Goal: Navigation & Orientation: Find specific page/section

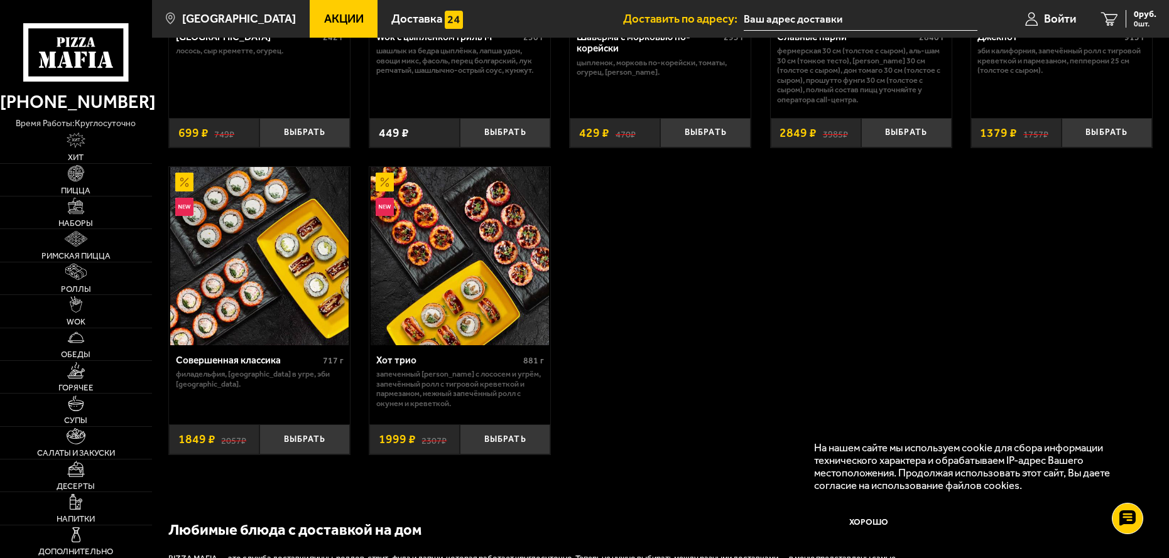
scroll to position [879, 0]
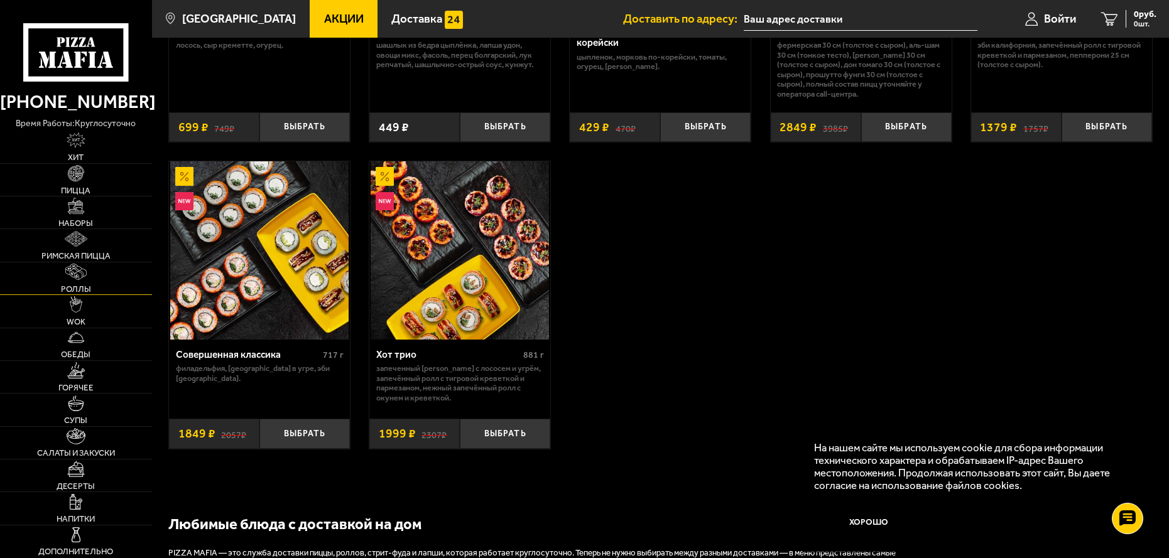
click at [79, 277] on img at bounding box center [75, 272] width 21 height 16
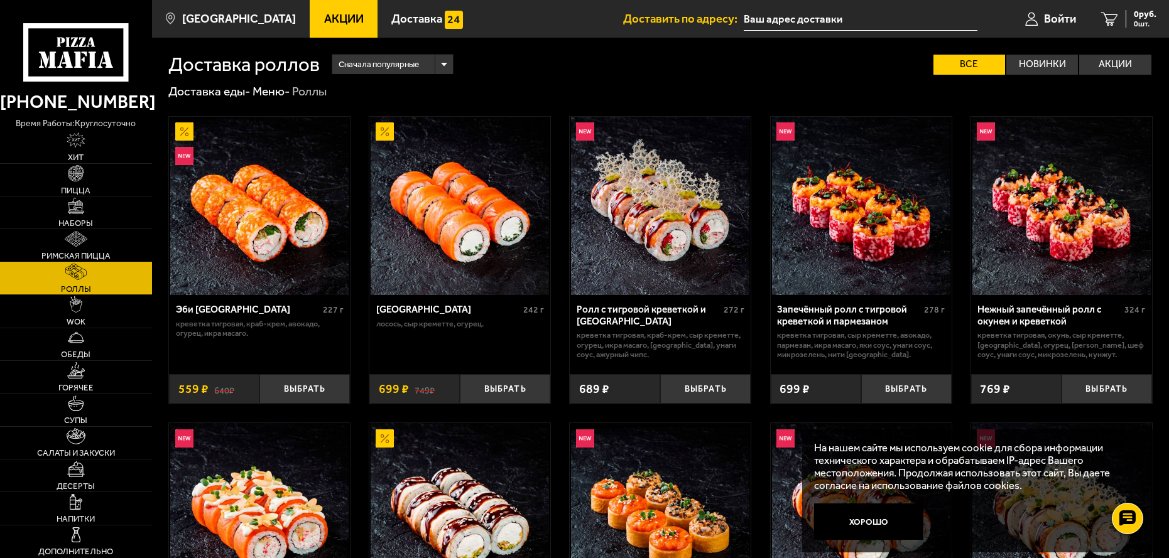
click at [77, 239] on img at bounding box center [76, 239] width 23 height 16
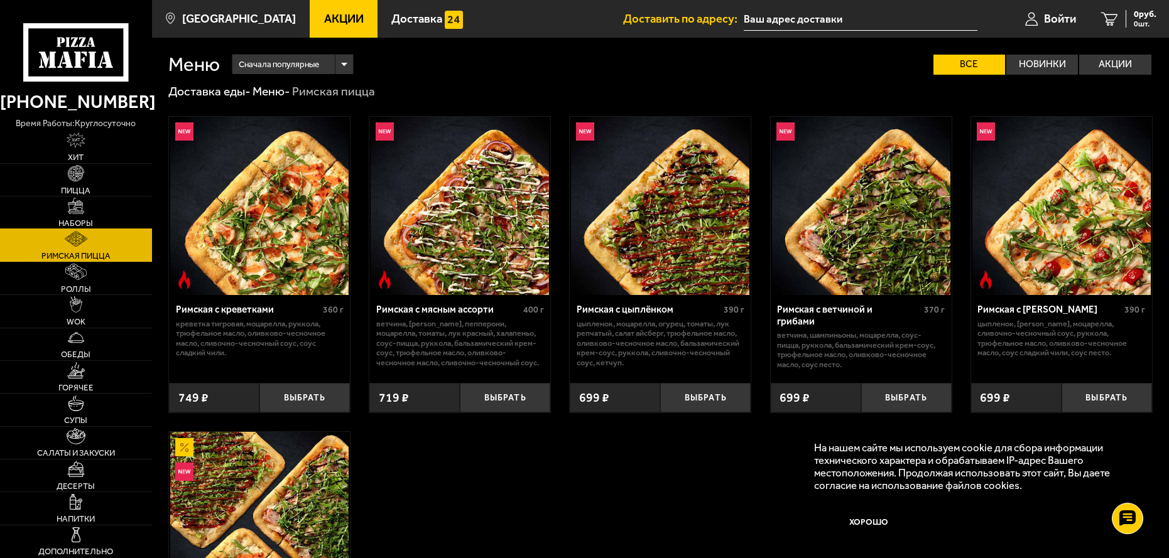
click at [70, 209] on img at bounding box center [76, 206] width 16 height 16
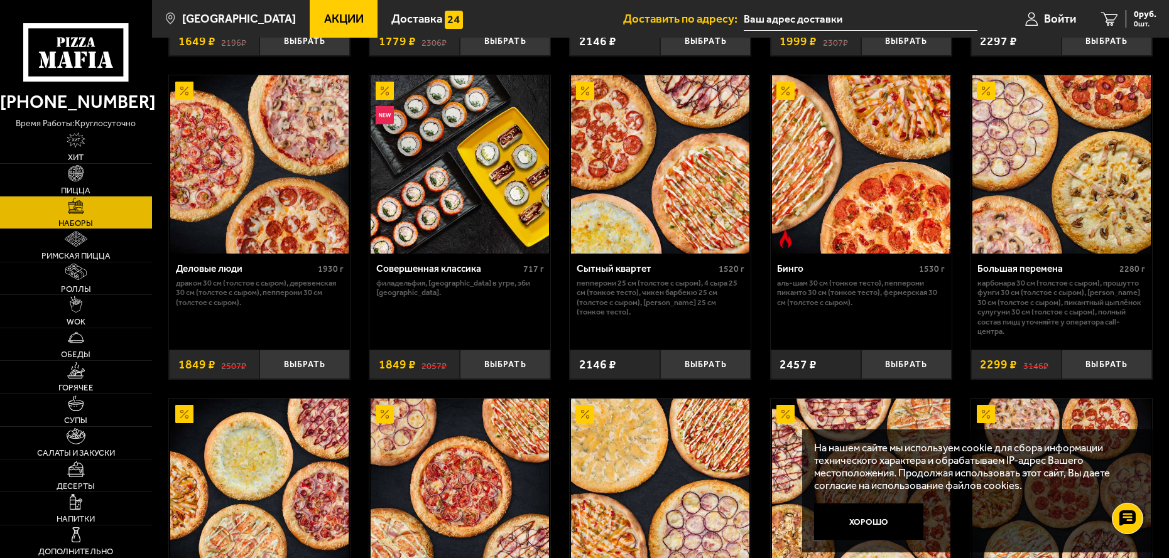
scroll to position [1194, 0]
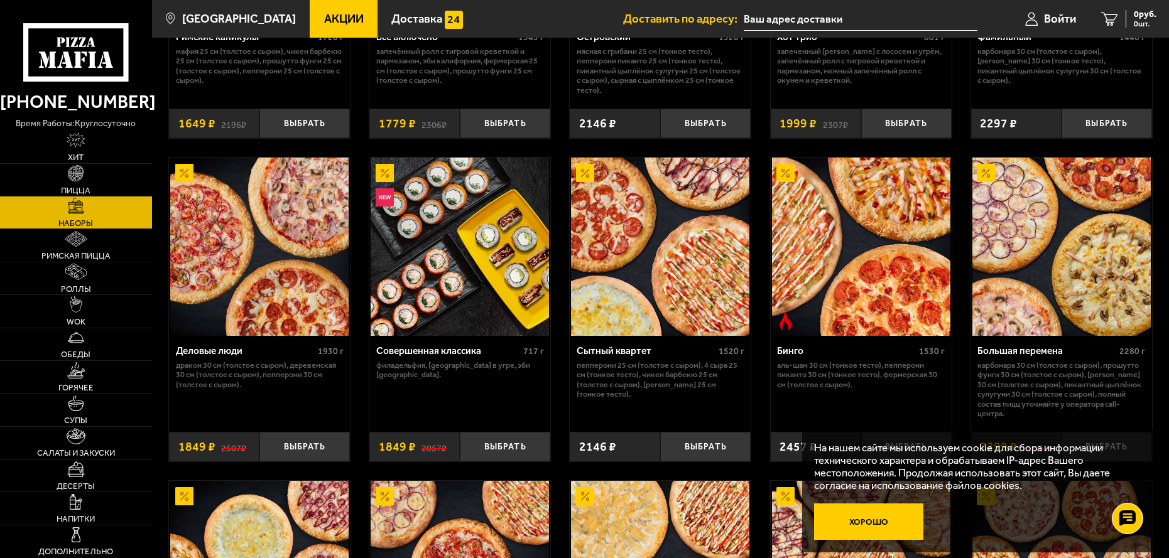
click at [862, 523] on button "Хорошо" at bounding box center [868, 522] width 109 height 36
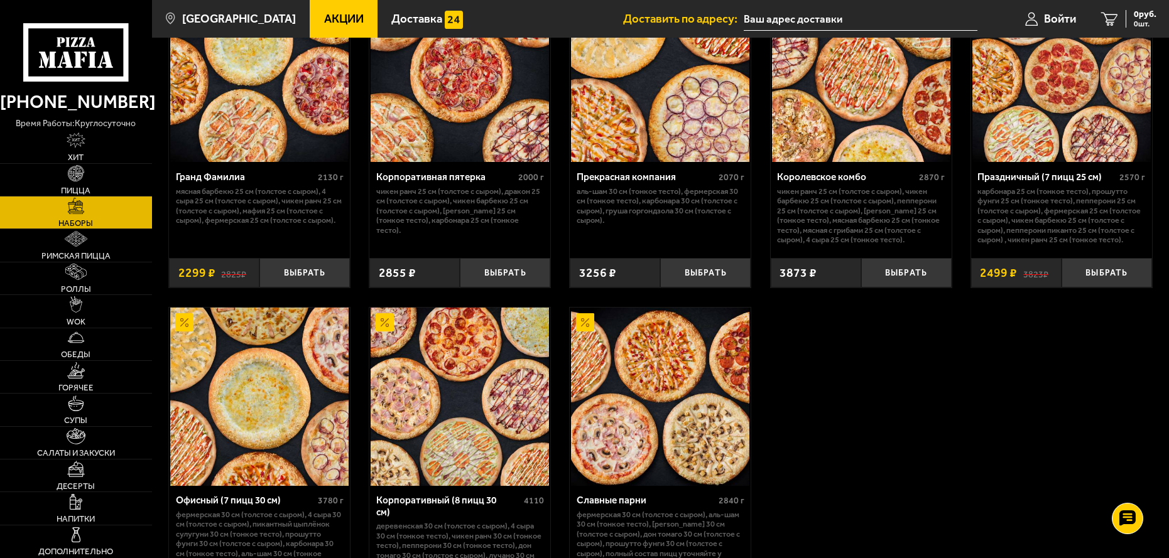
scroll to position [1696, 0]
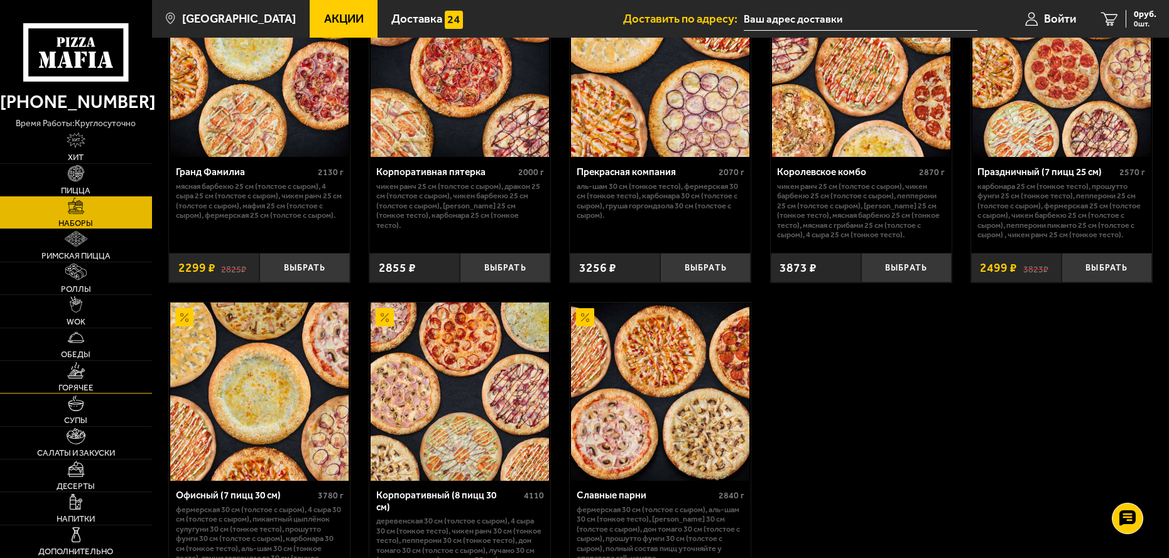
click at [63, 384] on span "Горячее" at bounding box center [75, 388] width 35 height 8
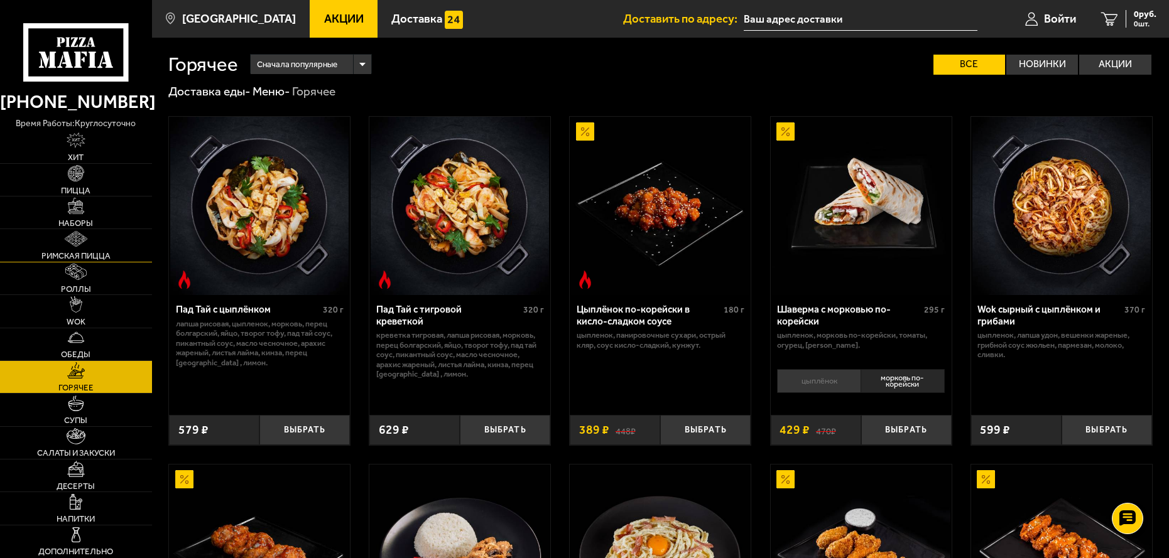
click at [90, 240] on link "Римская пицца" at bounding box center [76, 245] width 152 height 32
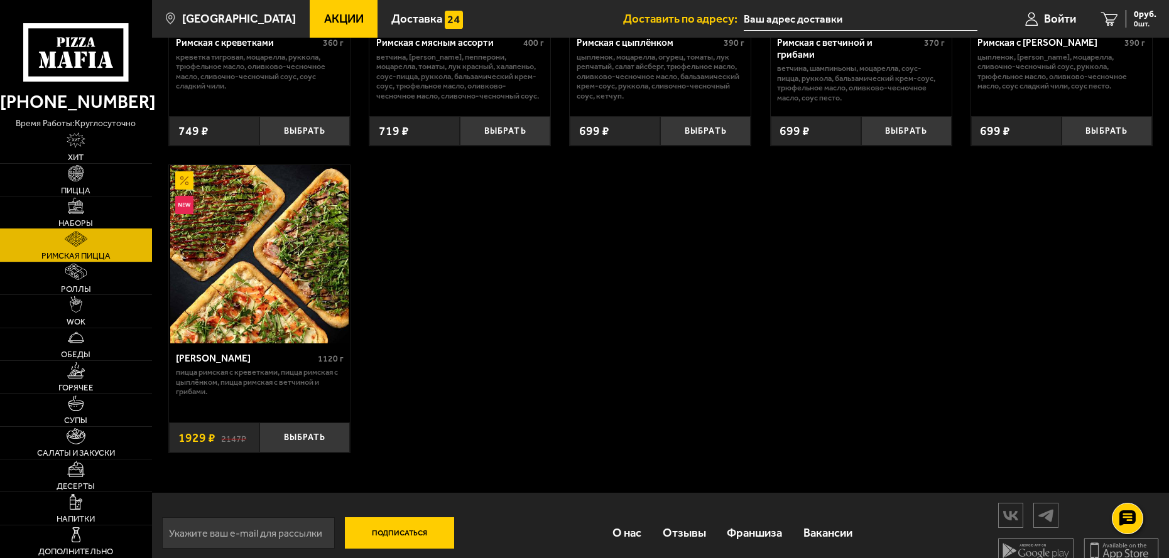
scroll to position [283, 0]
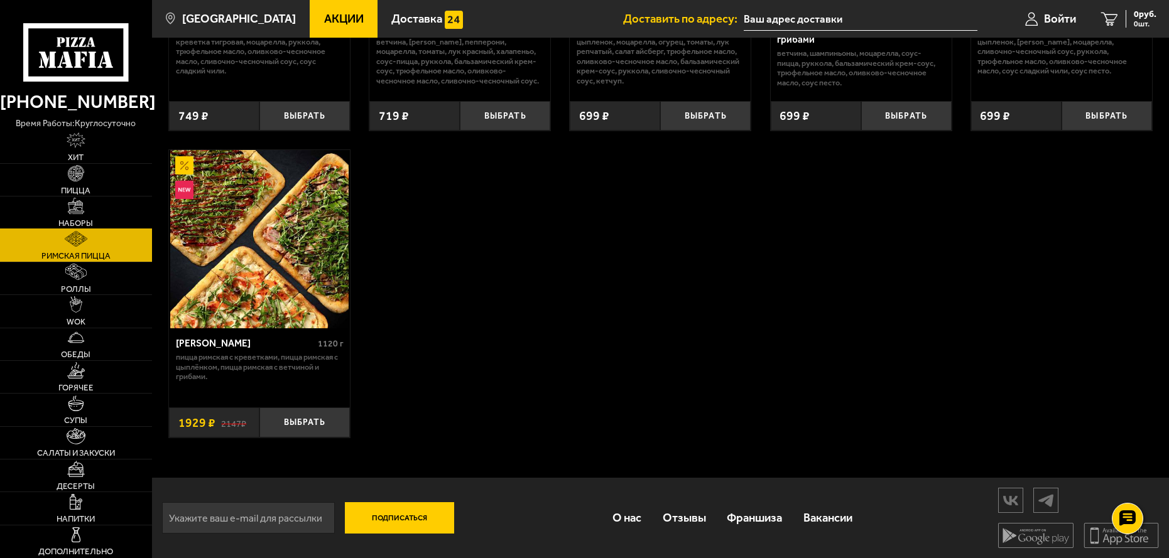
click at [72, 206] on img at bounding box center [76, 206] width 16 height 16
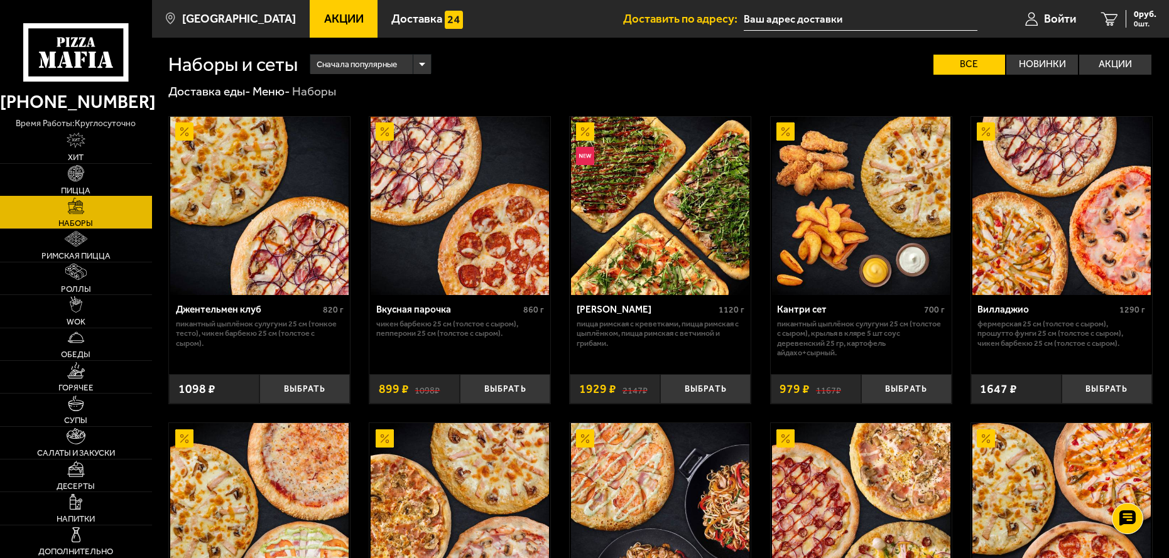
click at [77, 178] on img at bounding box center [76, 173] width 16 height 16
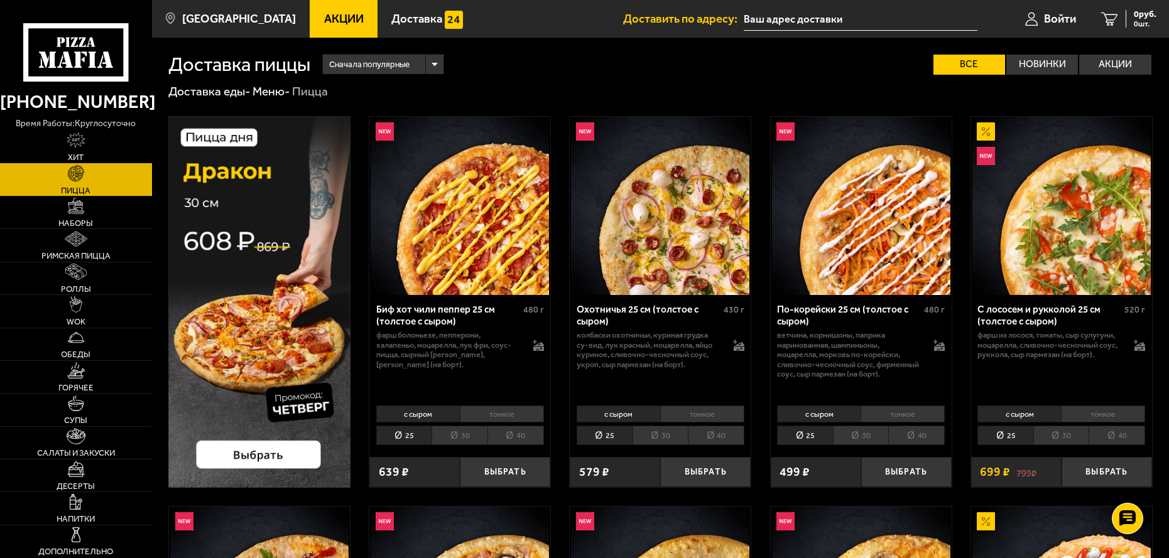
click at [77, 153] on link "Хит" at bounding box center [76, 147] width 152 height 32
